Goal: Task Accomplishment & Management: Manage account settings

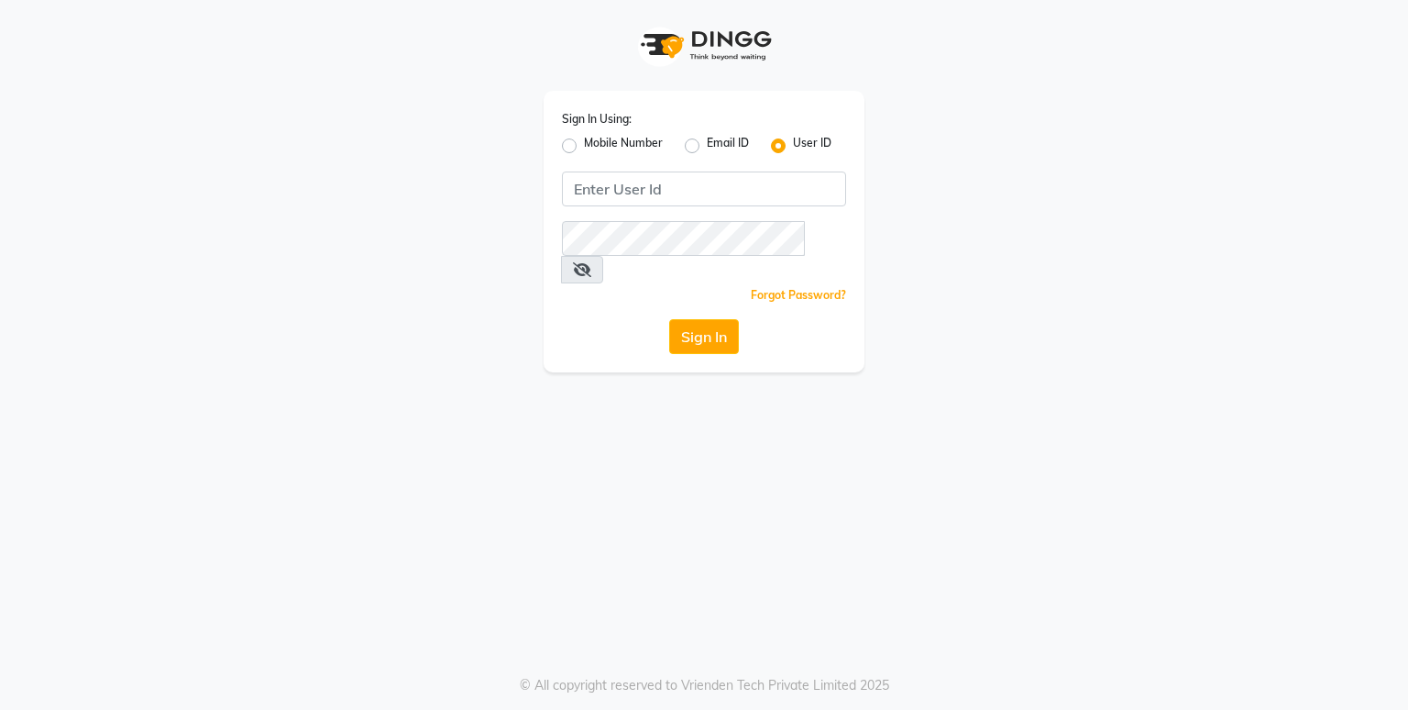
click at [584, 147] on label "Mobile Number" at bounding box center [623, 146] width 79 height 22
click at [584, 147] on input "Mobile Number" at bounding box center [590, 141] width 12 height 12
radio input "true"
radio input "false"
click at [648, 188] on input "Username" at bounding box center [734, 188] width 223 height 35
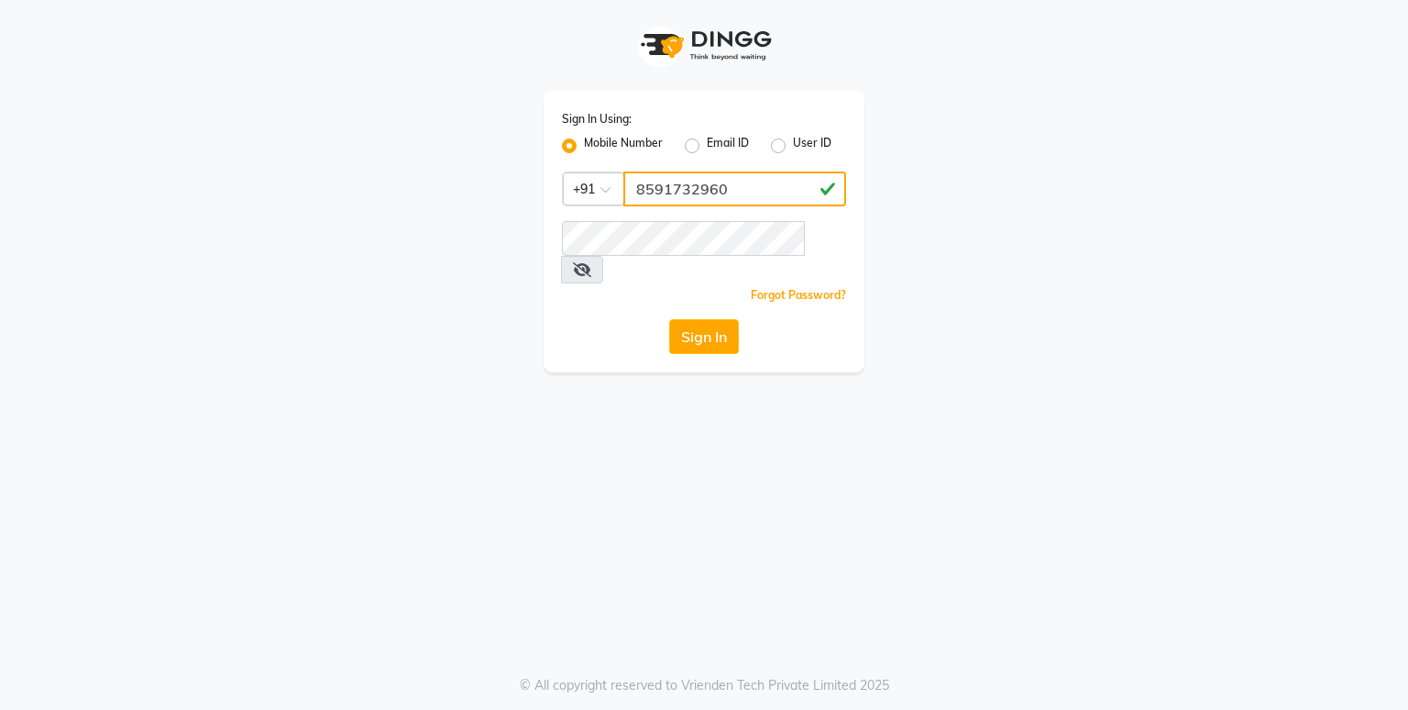
type input "8591732960"
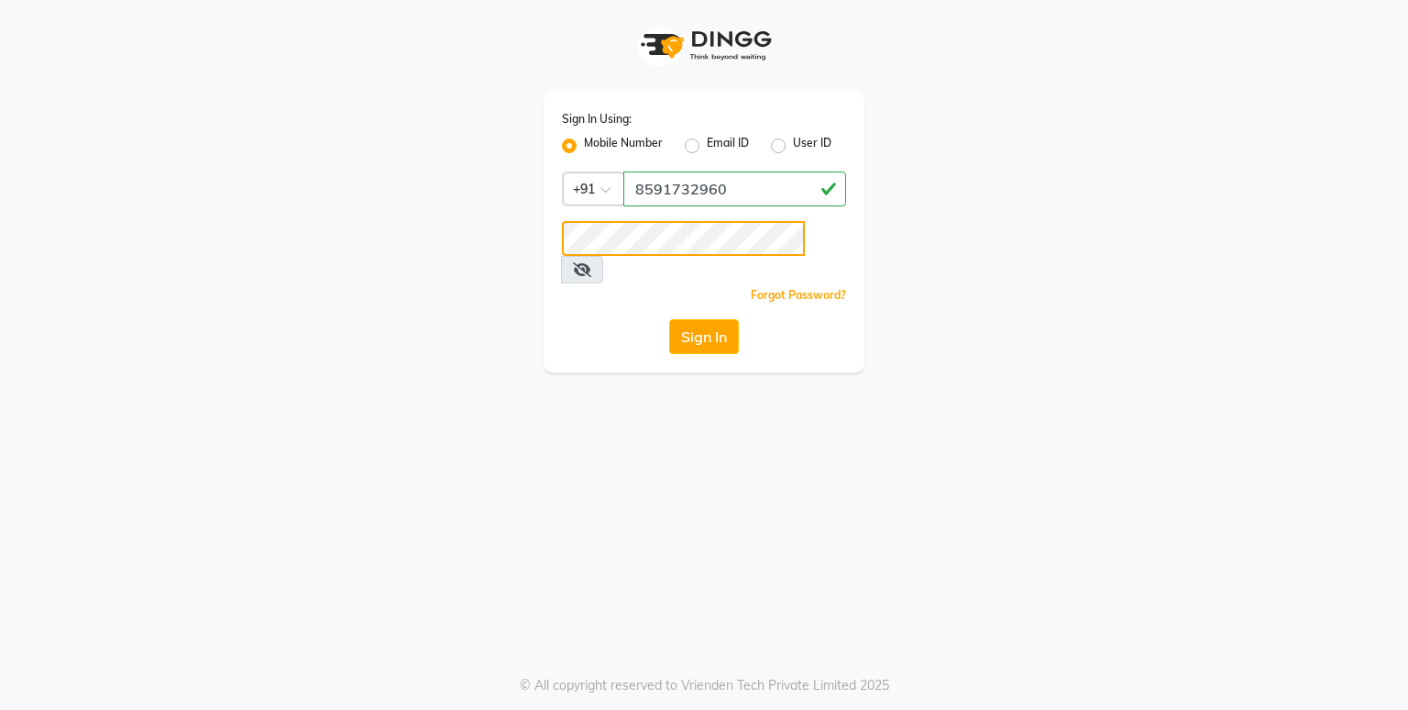
click at [669, 319] on button "Sign In" at bounding box center [704, 336] width 70 height 35
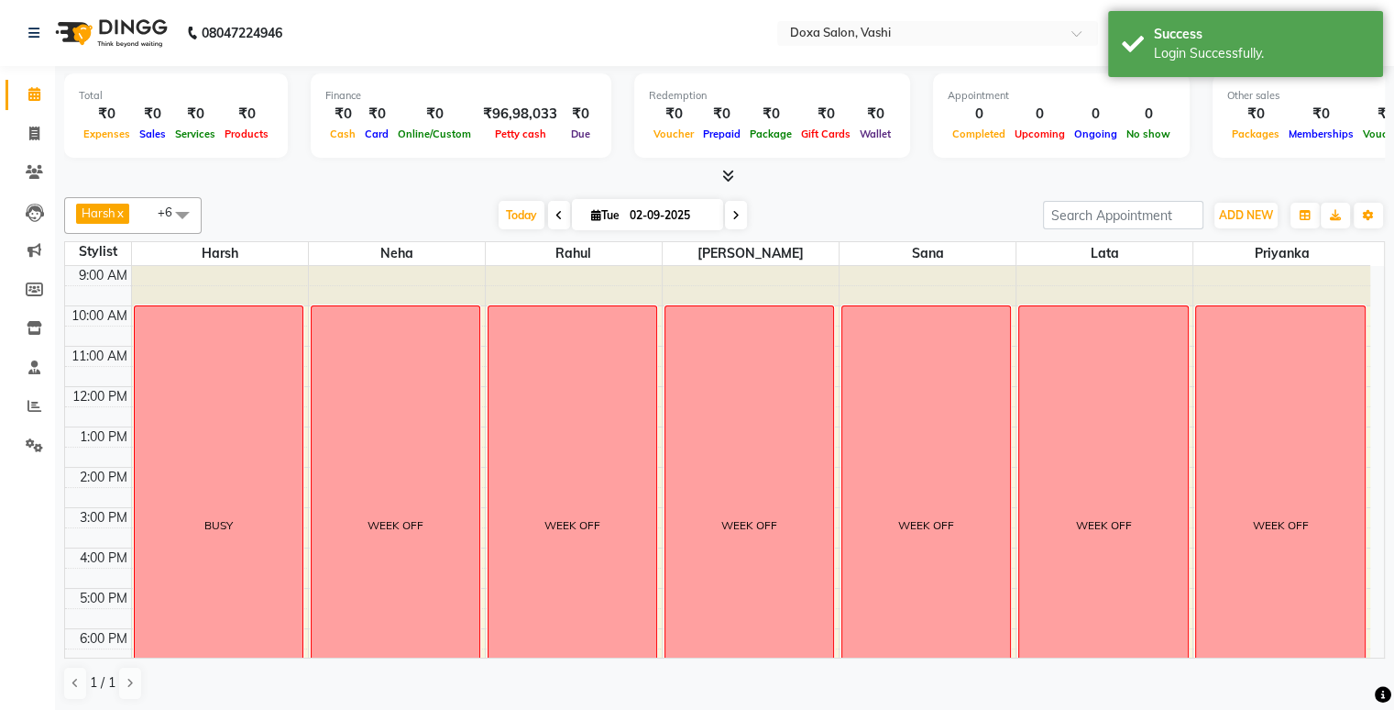
click at [717, 212] on span "[DATE]" at bounding box center [647, 214] width 151 height 31
click at [734, 215] on icon at bounding box center [736, 215] width 7 height 11
type input "[DATE]"
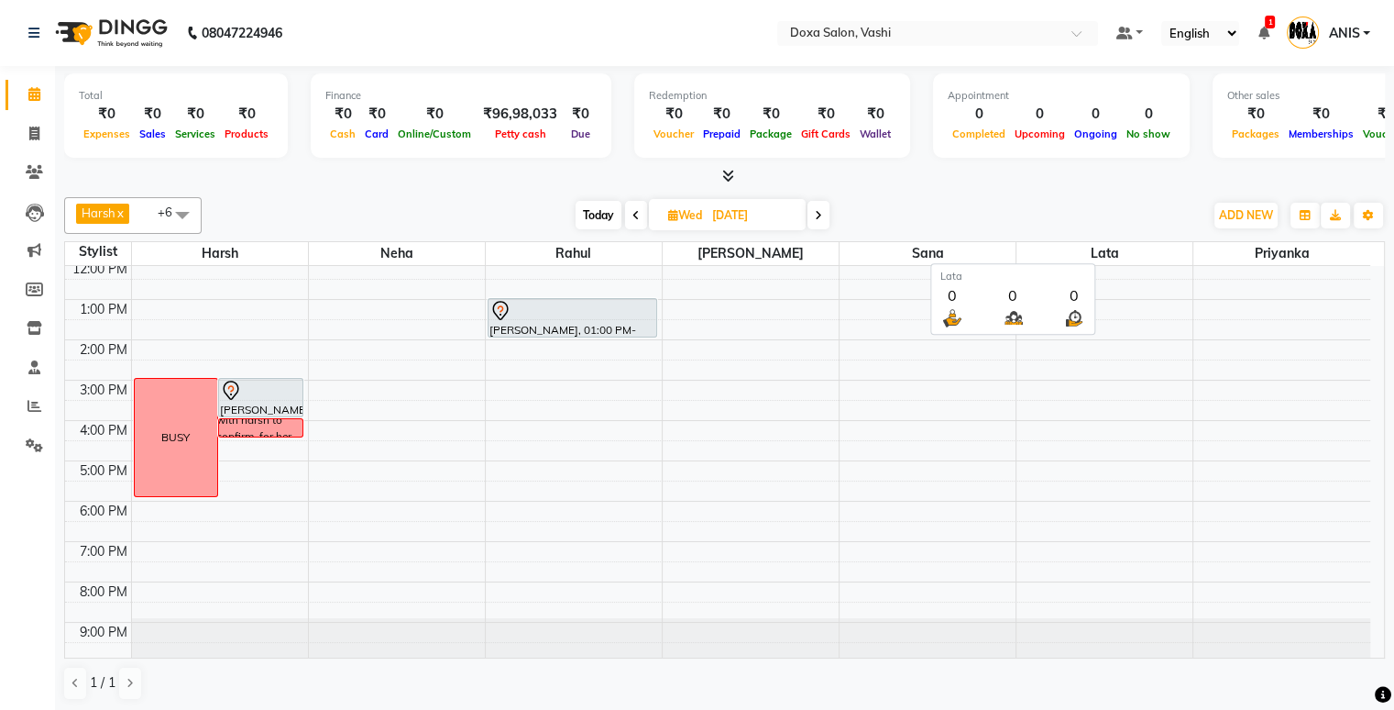
scroll to position [1, 0]
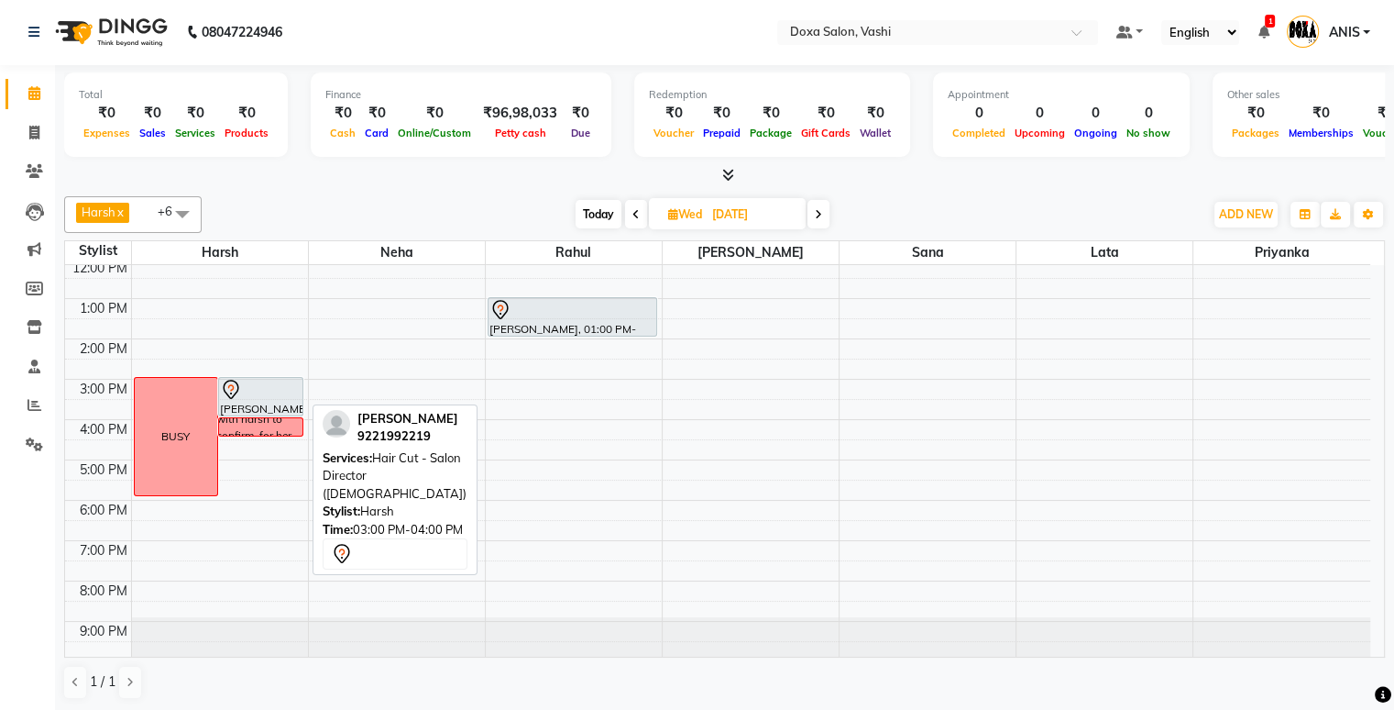
click at [282, 386] on div at bounding box center [261, 390] width 82 height 22
select select "7"
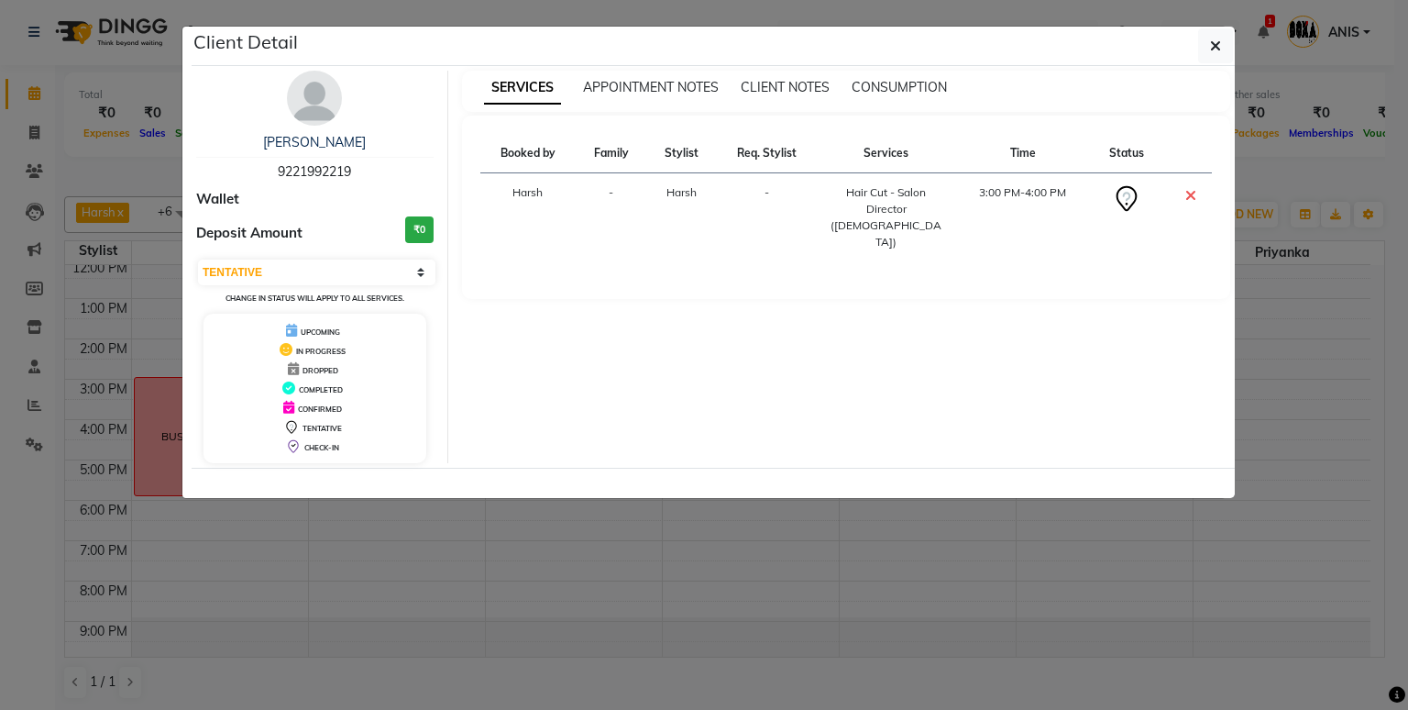
click at [96, 163] on ngb-modal-window "Client Detail [PERSON_NAME] 9221992219 Wallet Deposit Amount ₹0 Select CONFIRME…" at bounding box center [704, 355] width 1408 height 710
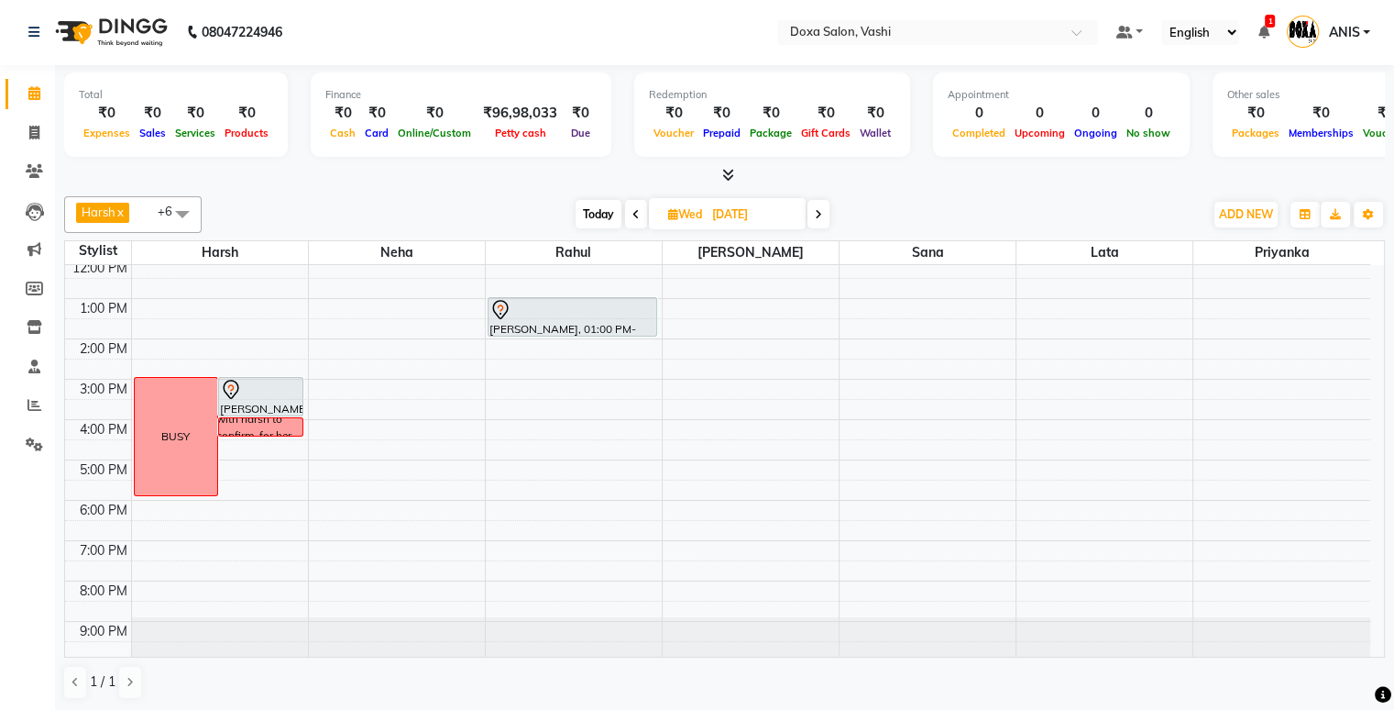
scroll to position [0, 0]
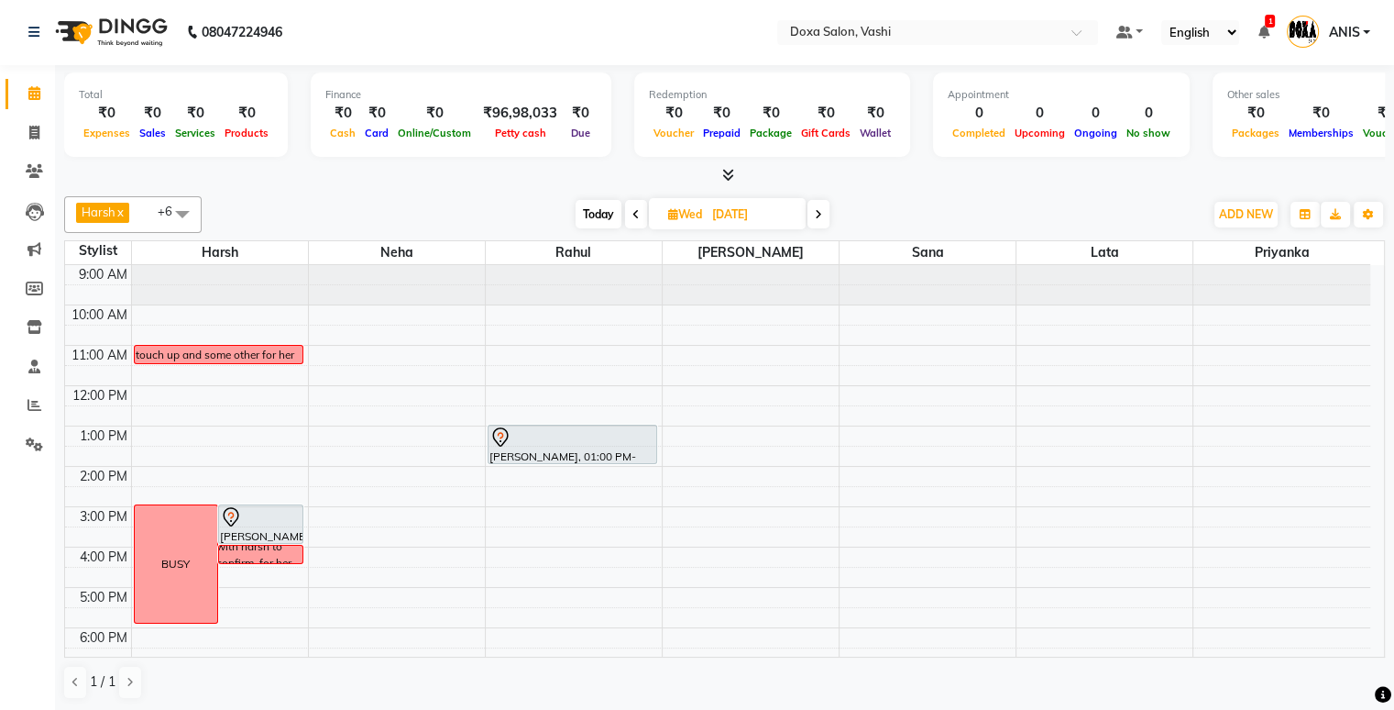
click at [1269, 37] on icon at bounding box center [1263, 32] width 11 height 13
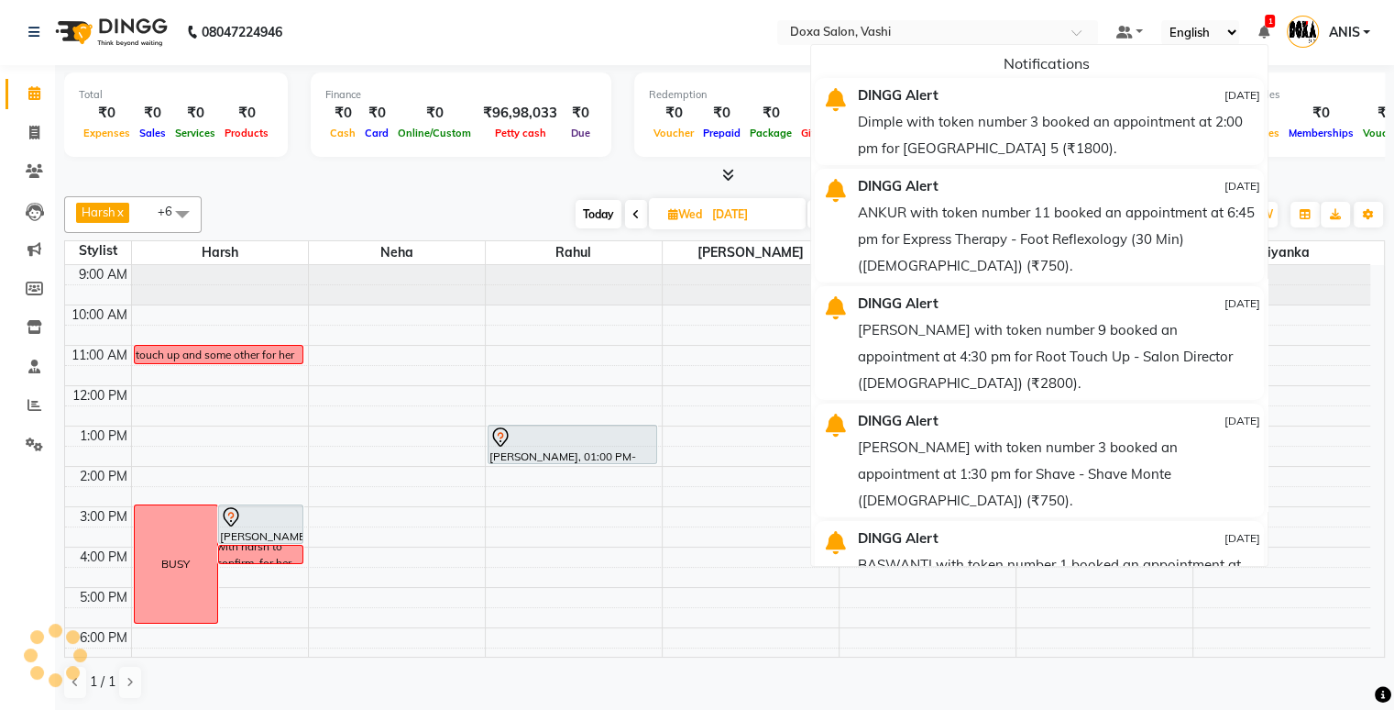
click at [1269, 37] on icon at bounding box center [1263, 32] width 11 height 13
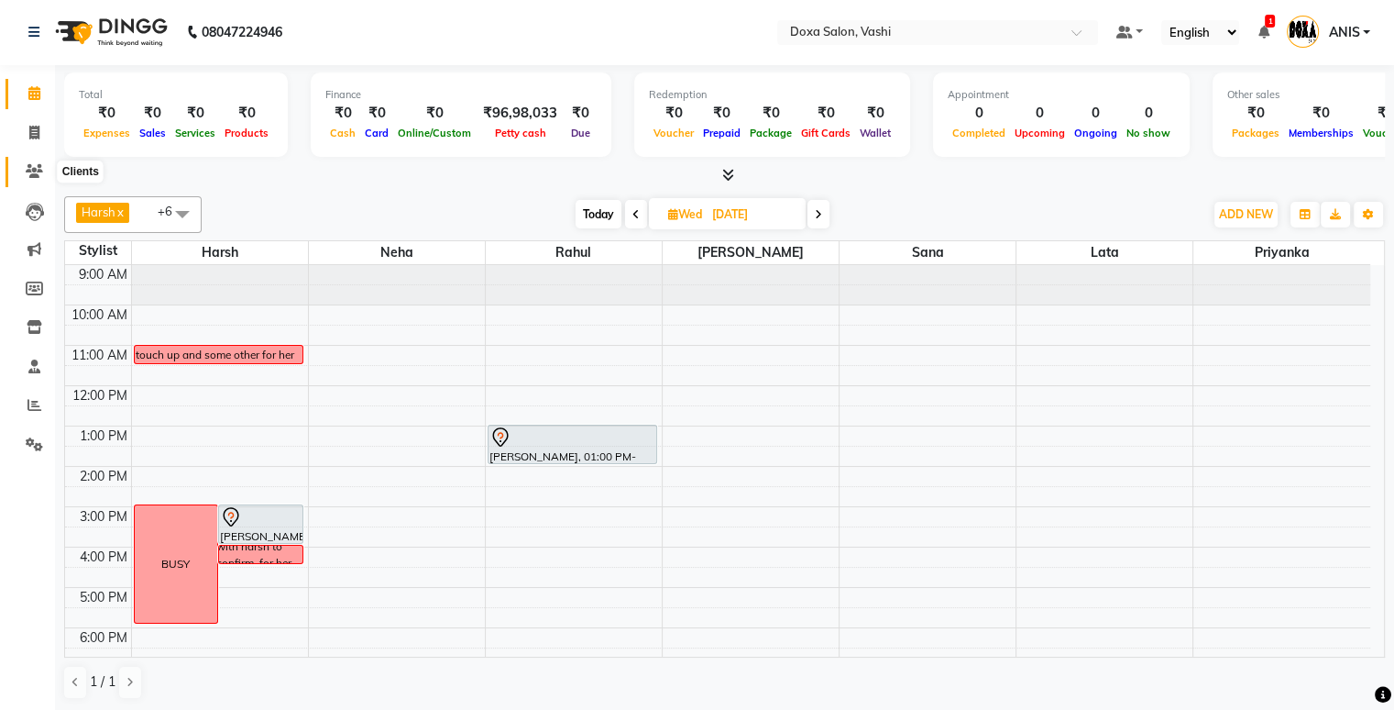
click at [35, 170] on icon at bounding box center [34, 171] width 17 height 14
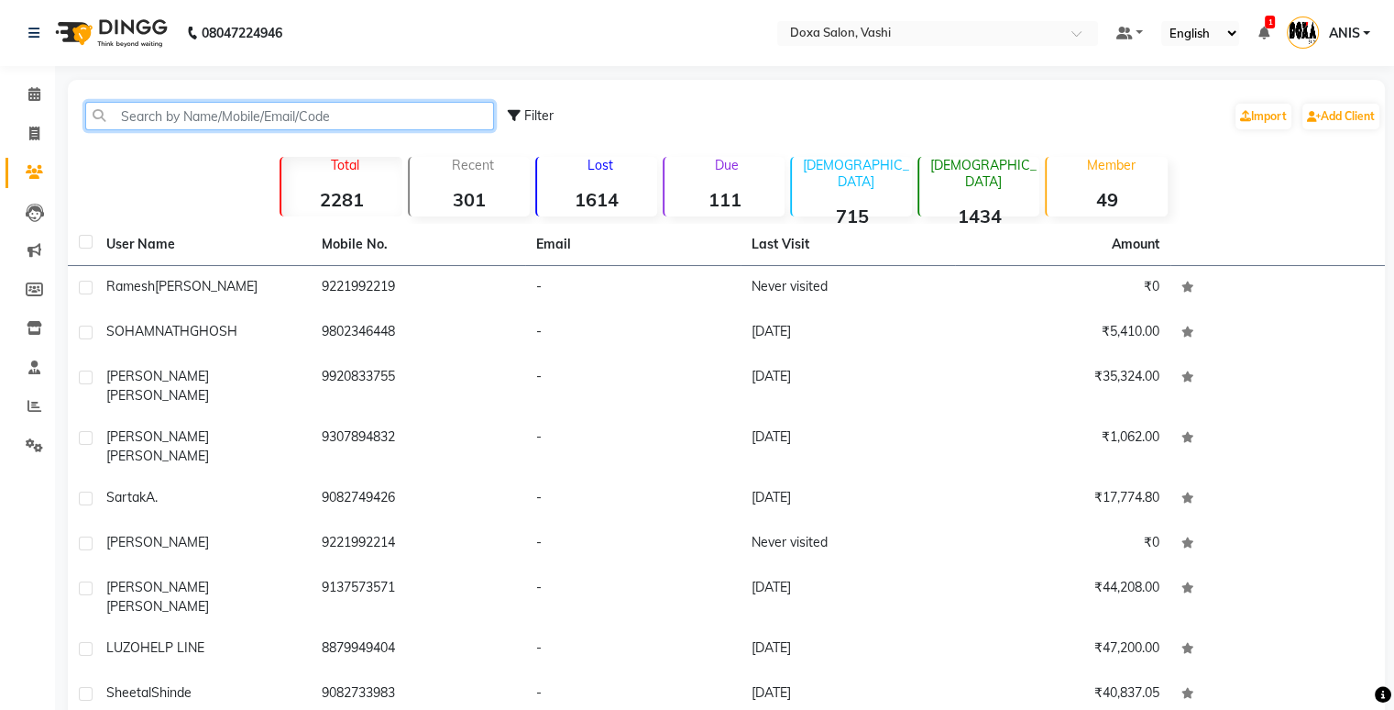
click at [161, 115] on input "text" at bounding box center [289, 116] width 409 height 28
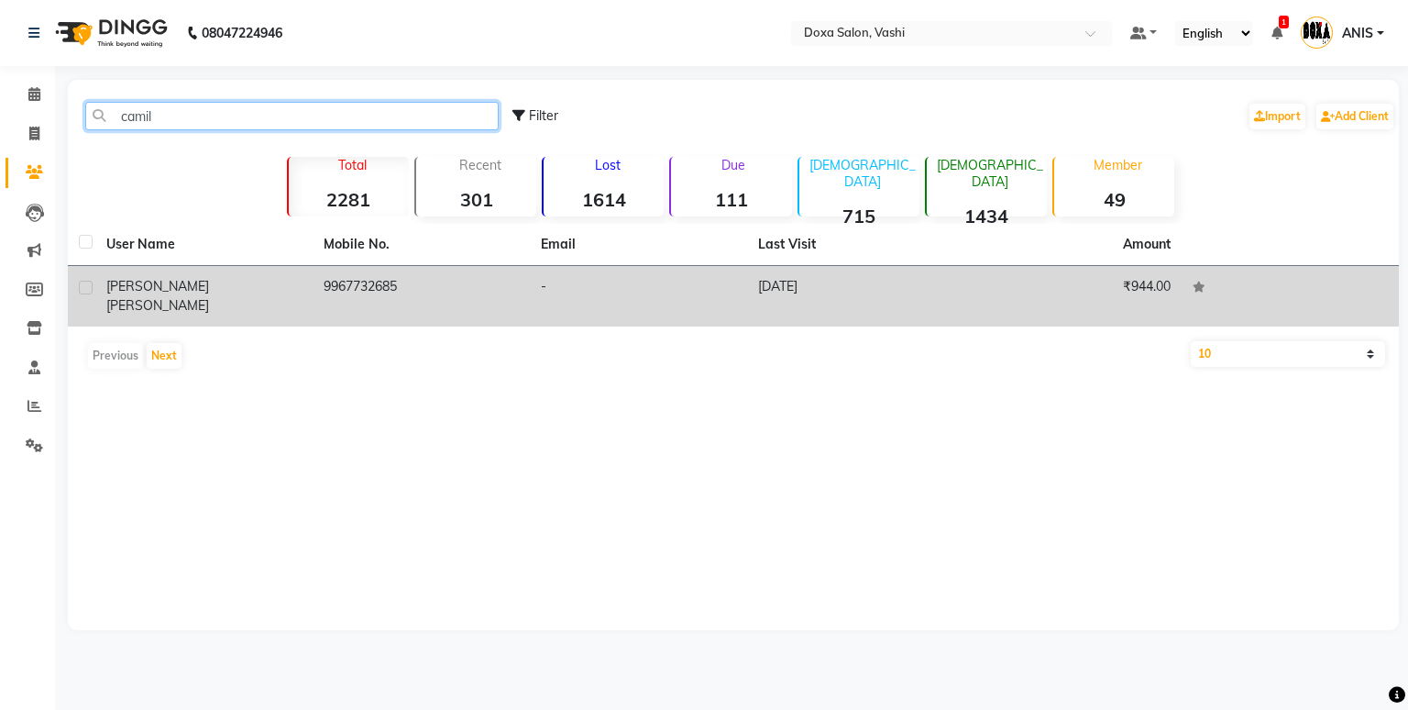
type input "camil"
drag, startPoint x: 330, startPoint y: 291, endPoint x: 312, endPoint y: 292, distance: 18.4
click at [312, 292] on tr "[PERSON_NAME] 9967732685 - [DATE] ₹944.00" at bounding box center [733, 296] width 1331 height 61
click at [313, 292] on td "9967732685" at bounding box center [421, 296] width 217 height 61
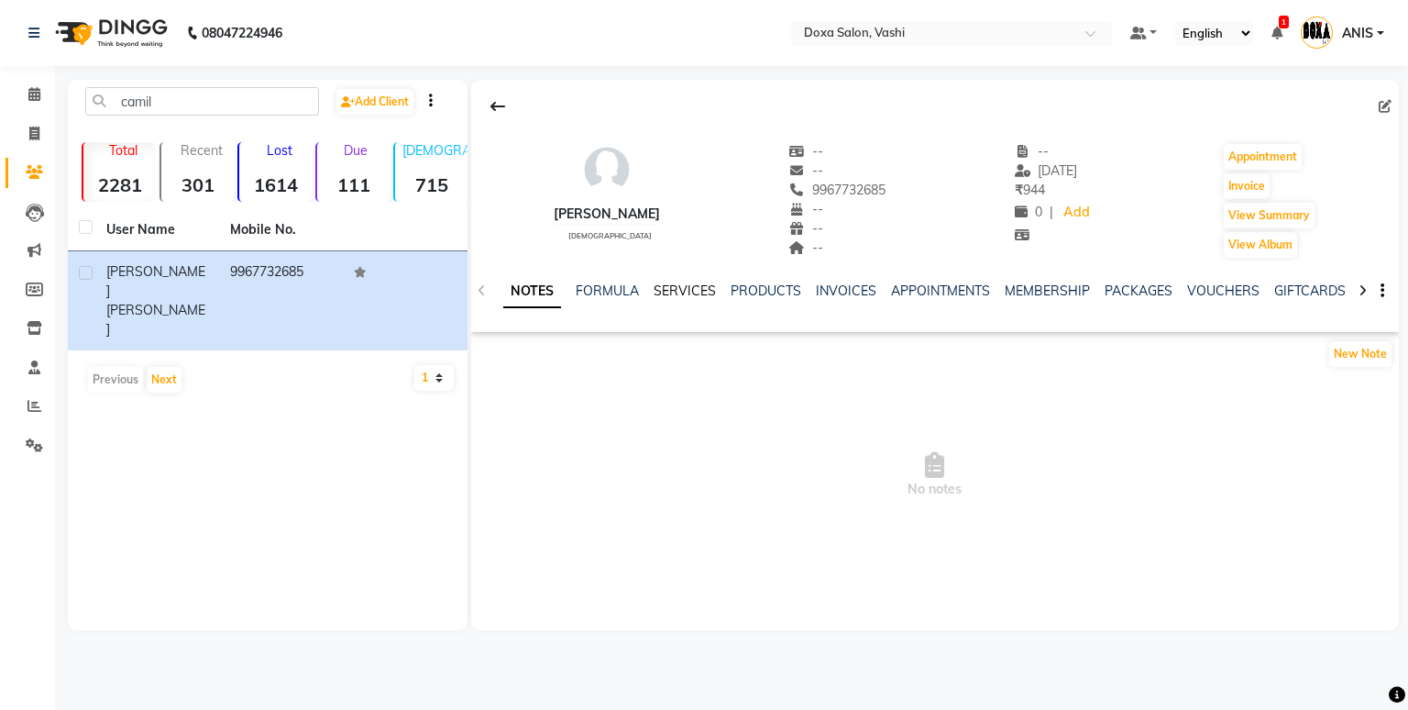
click at [706, 292] on link "SERVICES" at bounding box center [685, 290] width 62 height 17
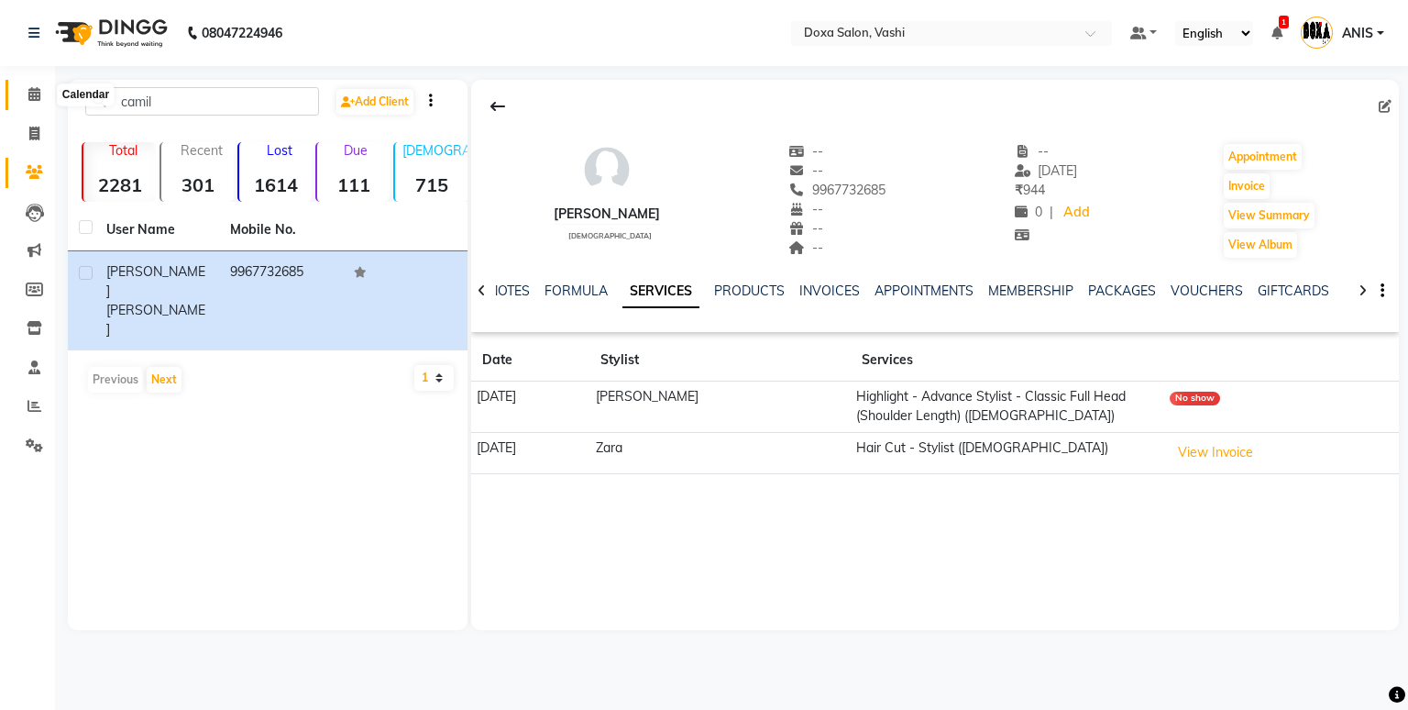
click at [46, 99] on span at bounding box center [34, 94] width 32 height 21
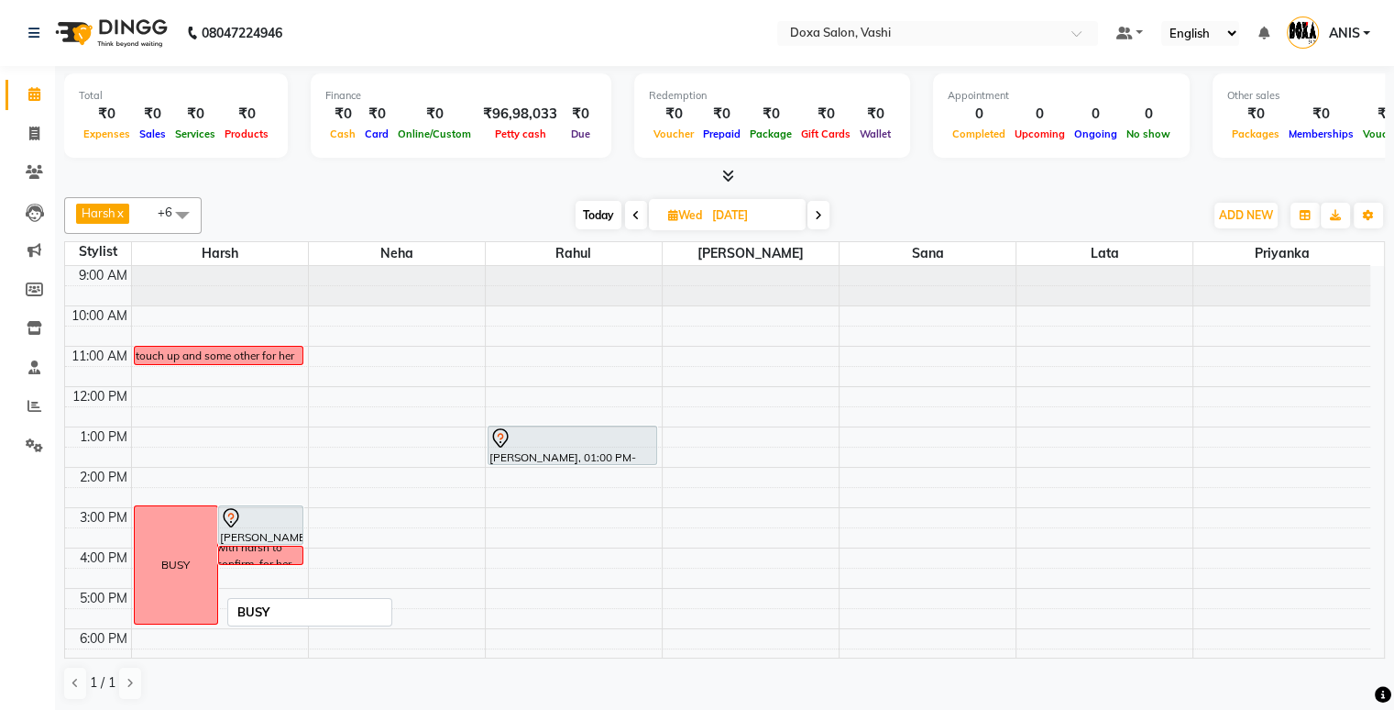
click at [160, 521] on div "BUSY" at bounding box center [176, 564] width 83 height 117
click at [194, 571] on span "Edit Block Time" at bounding box center [238, 573] width 88 height 19
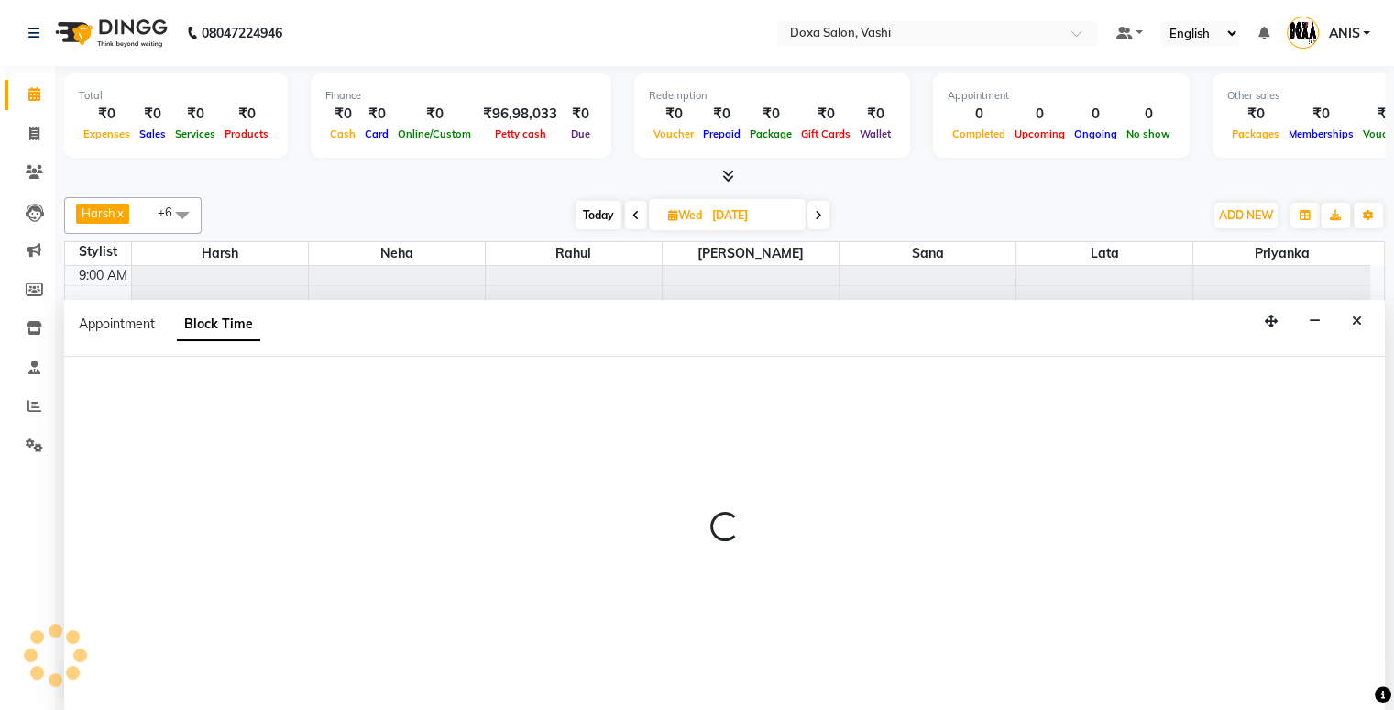
scroll to position [1, 0]
select select "6423"
select select "900"
select select "1080"
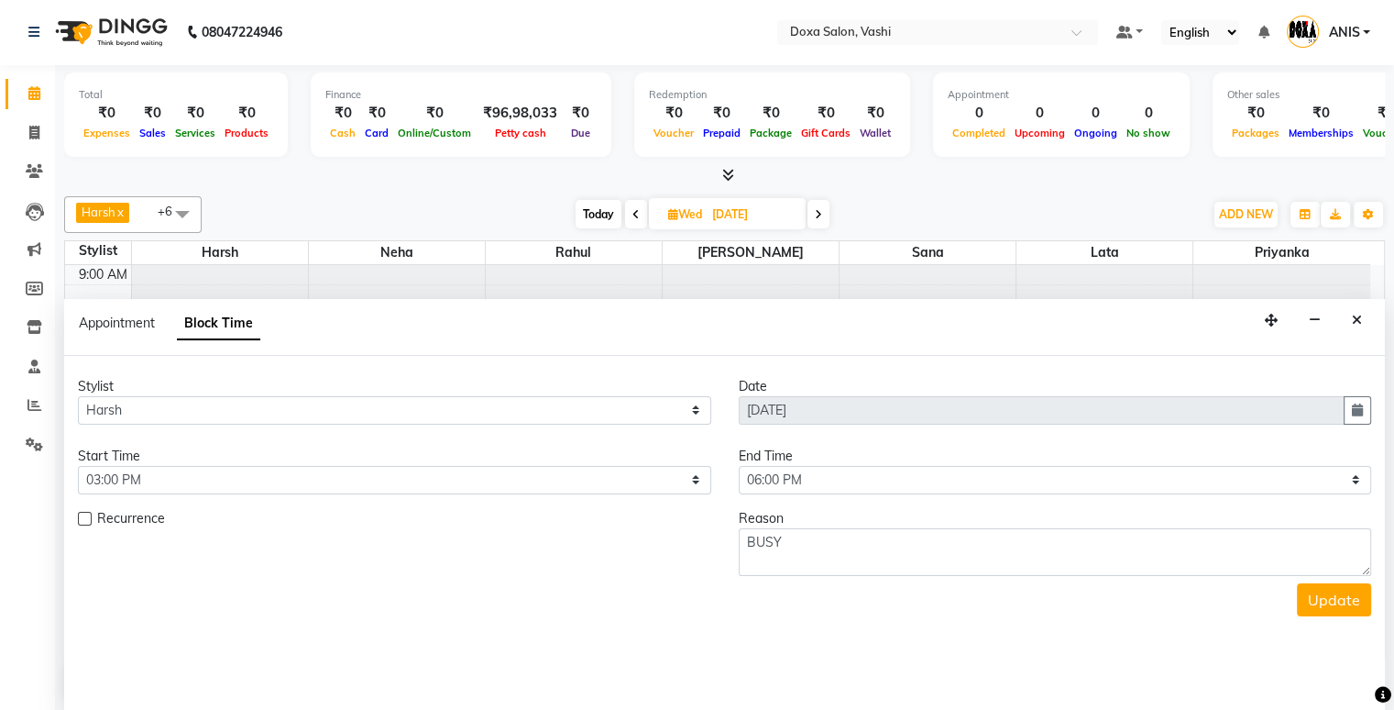
scroll to position [127, 0]
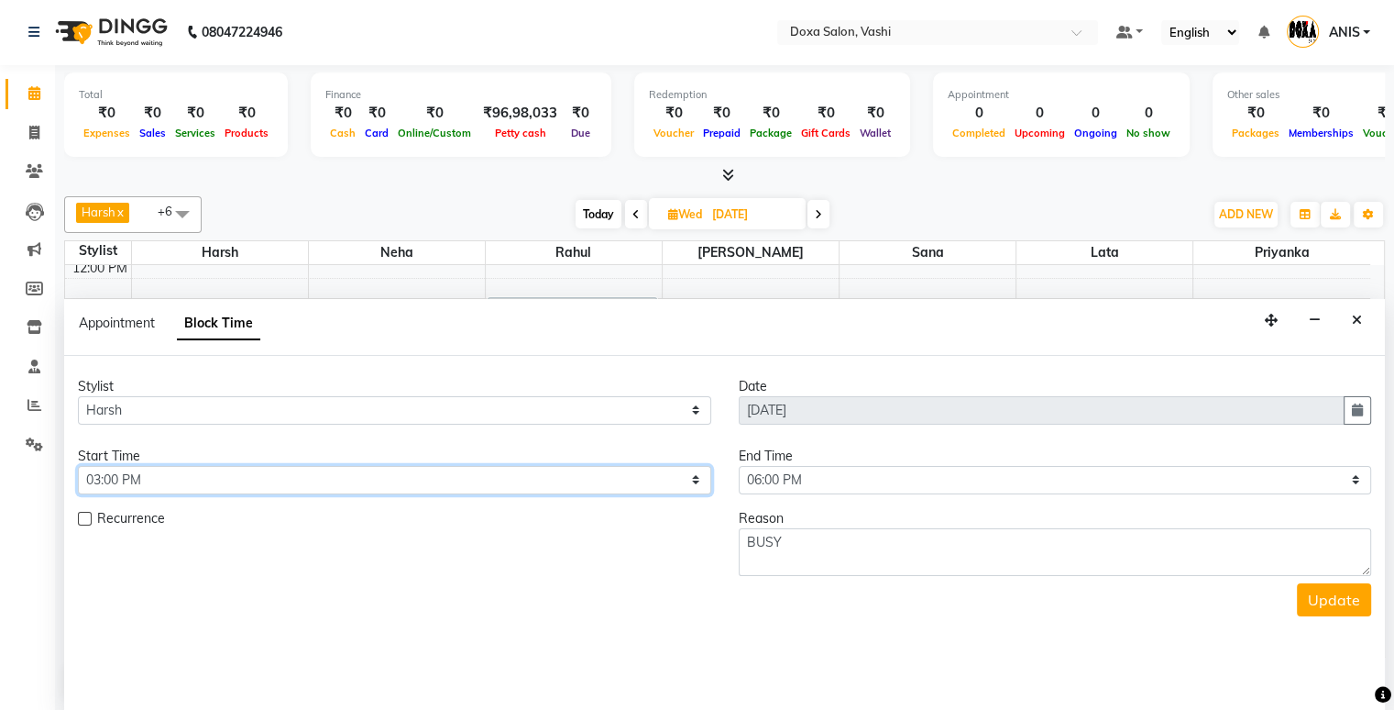
click at [636, 470] on select "Select 10:00 AM 10:15 AM 10:30 AM 10:45 AM 11:00 AM 11:15 AM 11:30 AM 11:45 AM …" at bounding box center [395, 480] width 634 height 28
select select "840"
click at [78, 466] on select "Select 10:00 AM 10:15 AM 10:30 AM 10:45 AM 11:00 AM 11:15 AM 11:30 AM 11:45 AM …" at bounding box center [395, 480] width 634 height 28
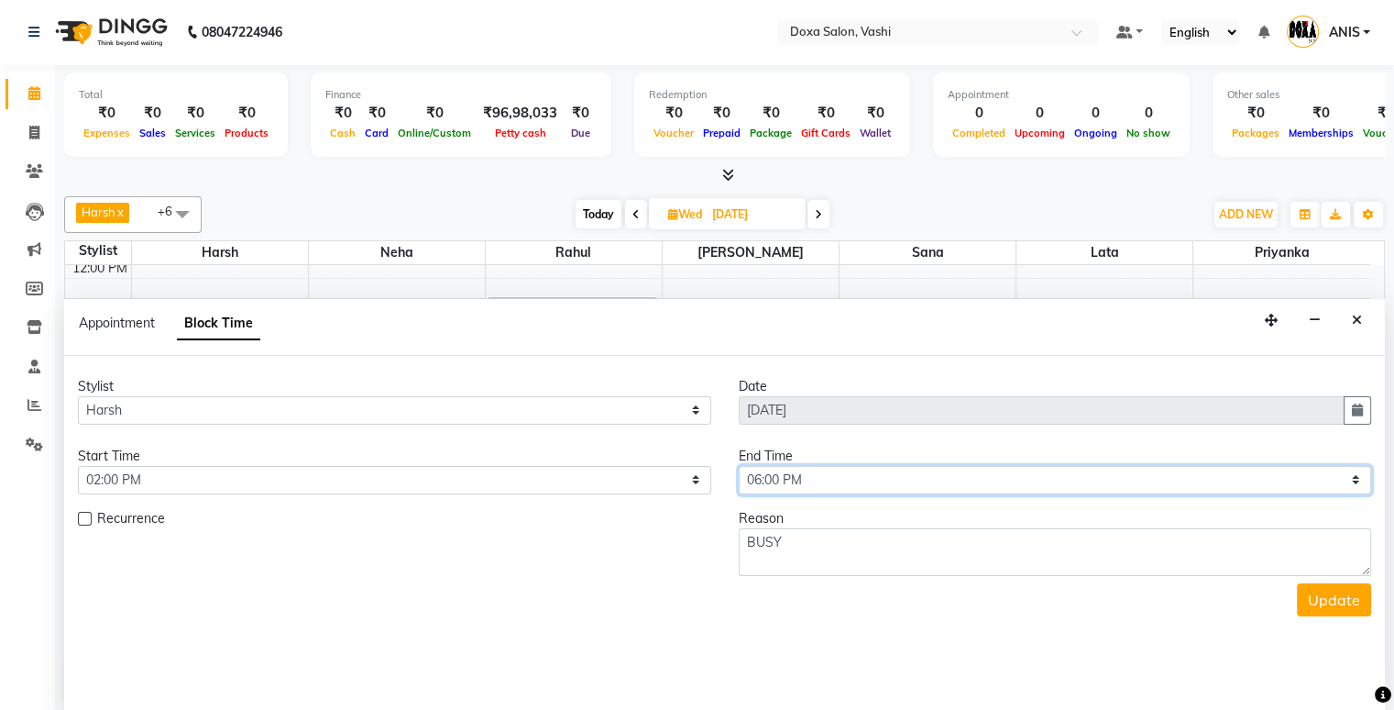
click at [994, 478] on select "Select 10:00 AM 10:15 AM 10:30 AM 10:45 AM 11:00 AM 11:15 AM 11:30 AM 11:45 AM …" at bounding box center [1056, 480] width 634 height 28
click at [1012, 478] on select "Select 10:00 AM 10:15 AM 10:30 AM 10:45 AM 11:00 AM 11:15 AM 11:30 AM 11:45 AM …" at bounding box center [1056, 480] width 634 height 28
click at [1325, 592] on button "Update" at bounding box center [1334, 599] width 74 height 33
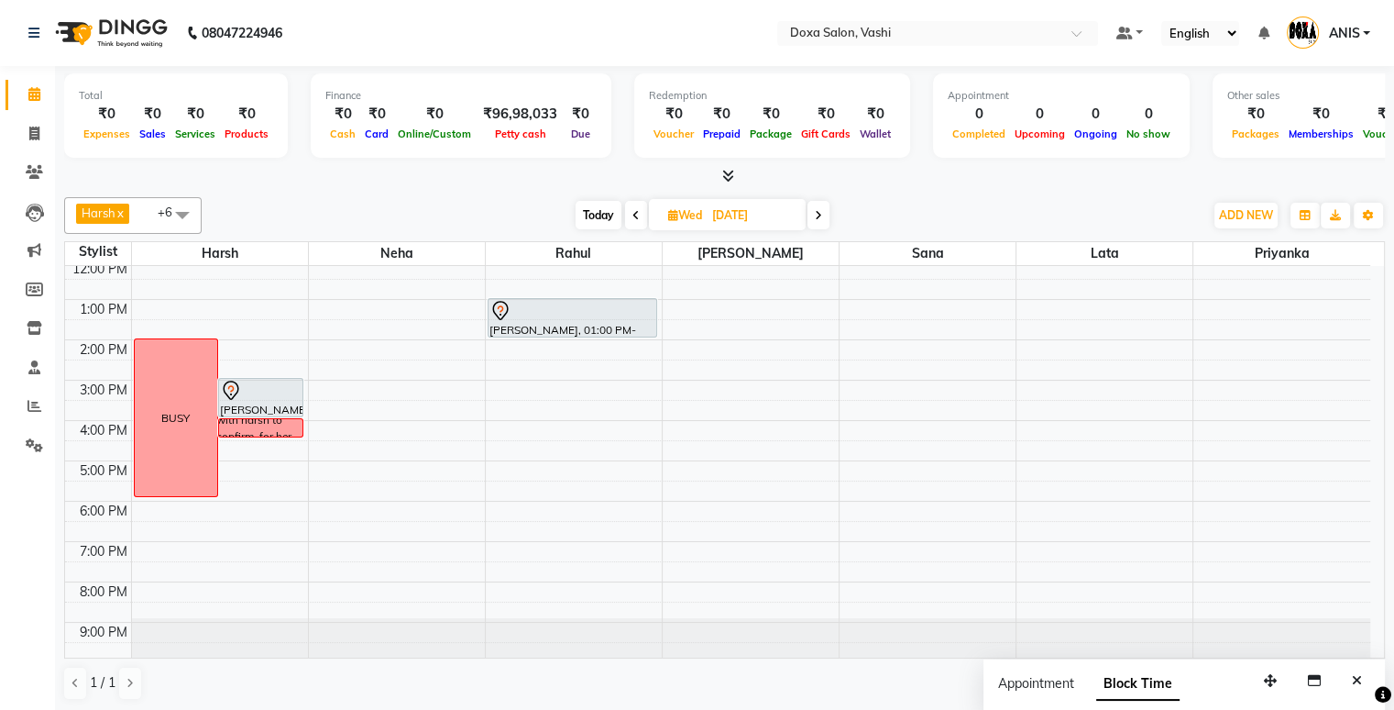
scroll to position [0, 0]
